Goal: Information Seeking & Learning: Understand process/instructions

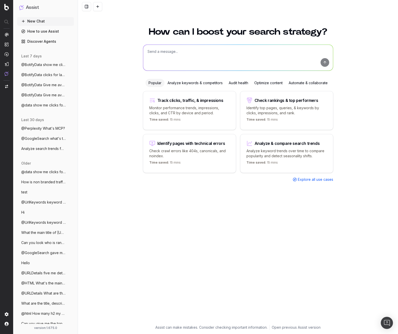
click at [157, 247] on div "How can I boost your search strategy? Popular Analyze keywords & competitors Au…" at bounding box center [238, 173] width 194 height 304
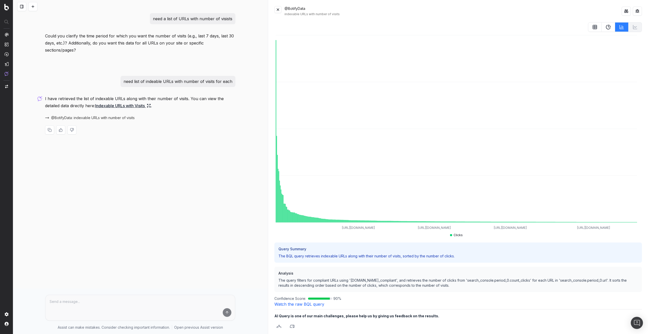
click at [296, 302] on link "Watch the raw BQL query" at bounding box center [299, 304] width 50 height 5
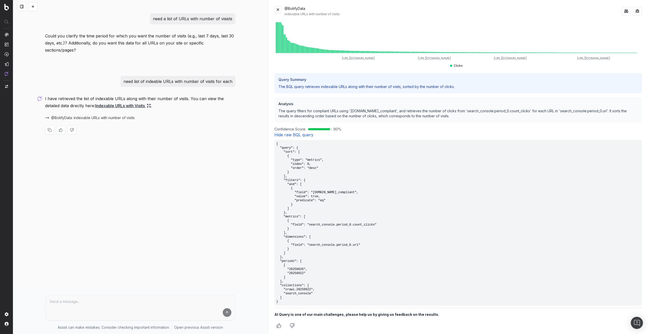
scroll to position [170, 0]
